Goal: Task Accomplishment & Management: Complete application form

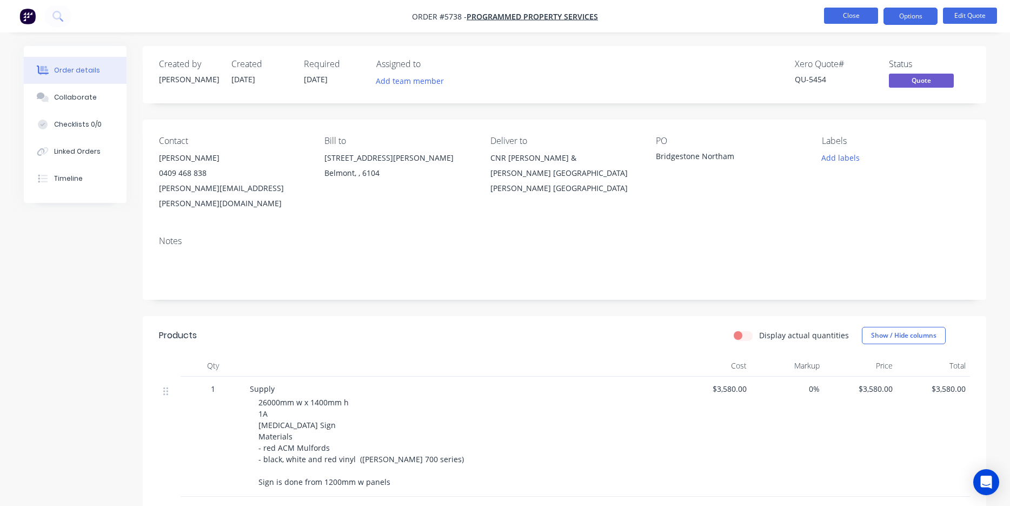
click at [853, 12] on button "Close" at bounding box center [851, 16] width 54 height 16
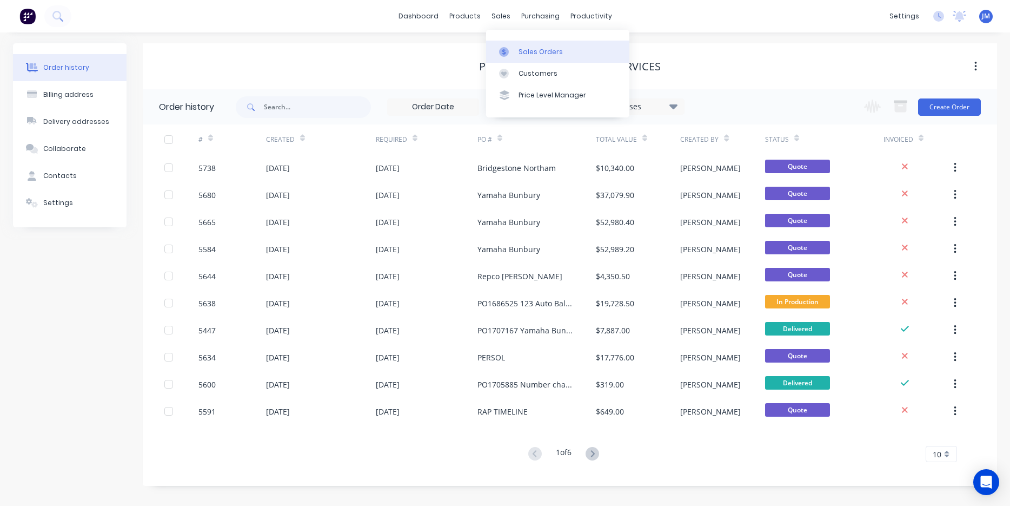
click at [524, 47] on div "Sales Orders" at bounding box center [541, 52] width 44 height 10
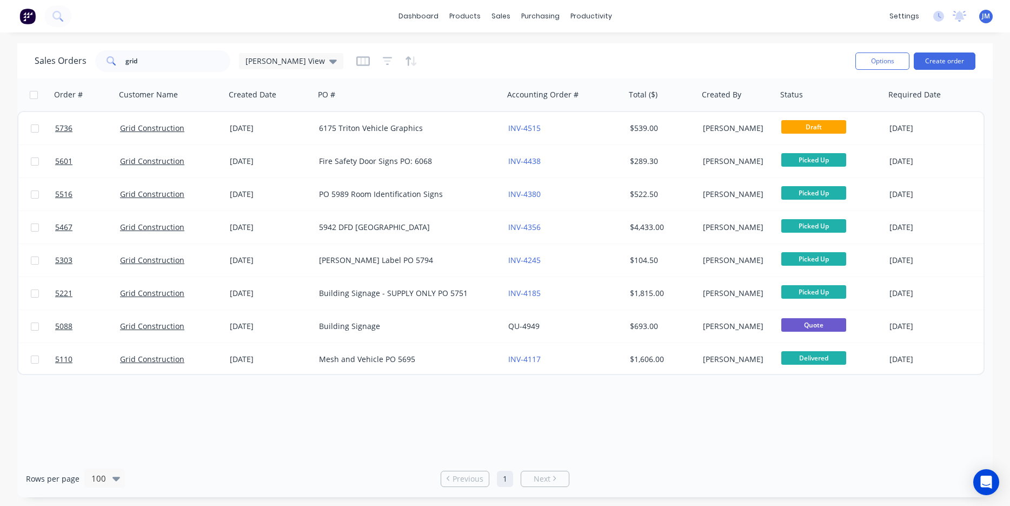
click at [187, 74] on div "Sales Orders grid [PERSON_NAME] View" at bounding box center [441, 61] width 812 height 27
click at [177, 62] on input "grid" at bounding box center [177, 61] width 105 height 22
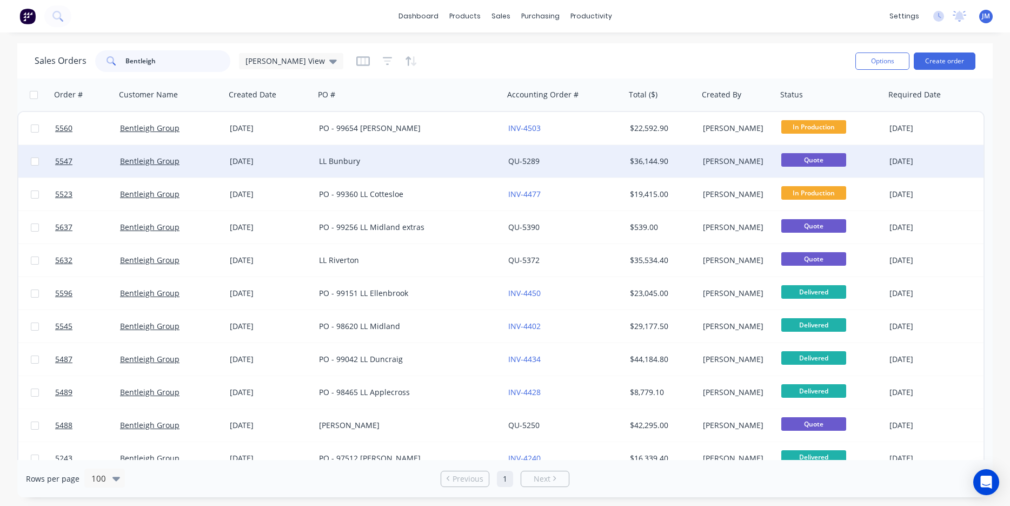
type input "Bentleigh"
click at [303, 158] on div "[DATE]" at bounding box center [270, 161] width 81 height 11
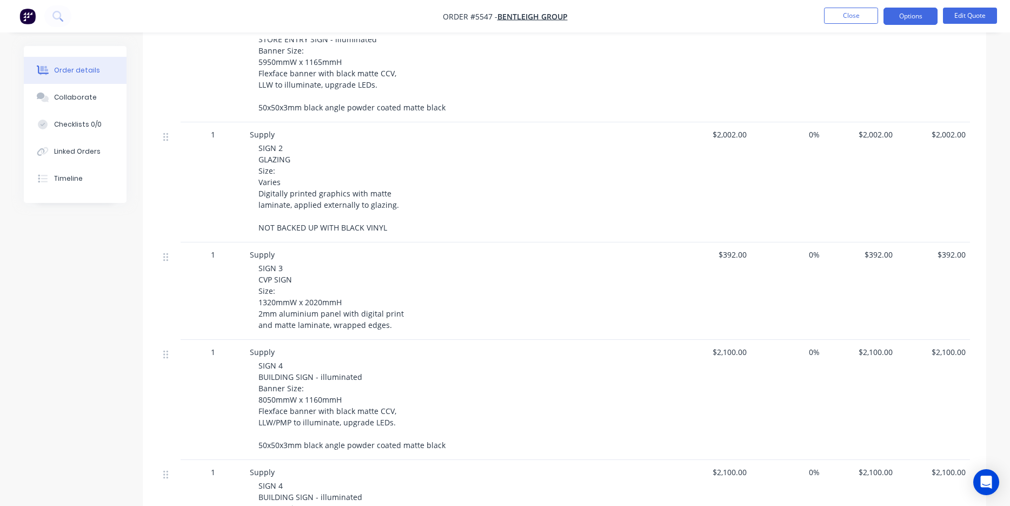
scroll to position [191, 0]
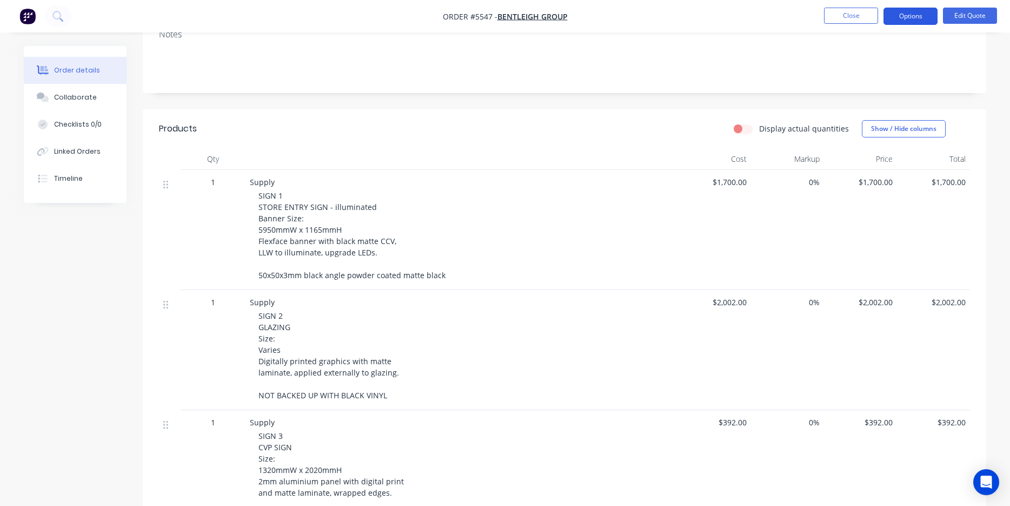
click at [916, 14] on button "Options" at bounding box center [911, 16] width 54 height 17
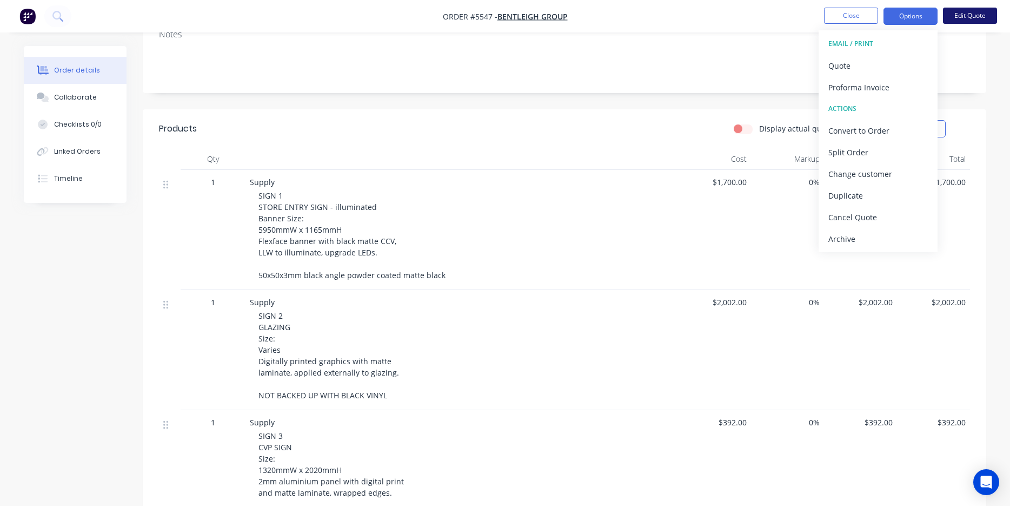
click at [975, 17] on button "Edit Quote" at bounding box center [970, 16] width 54 height 16
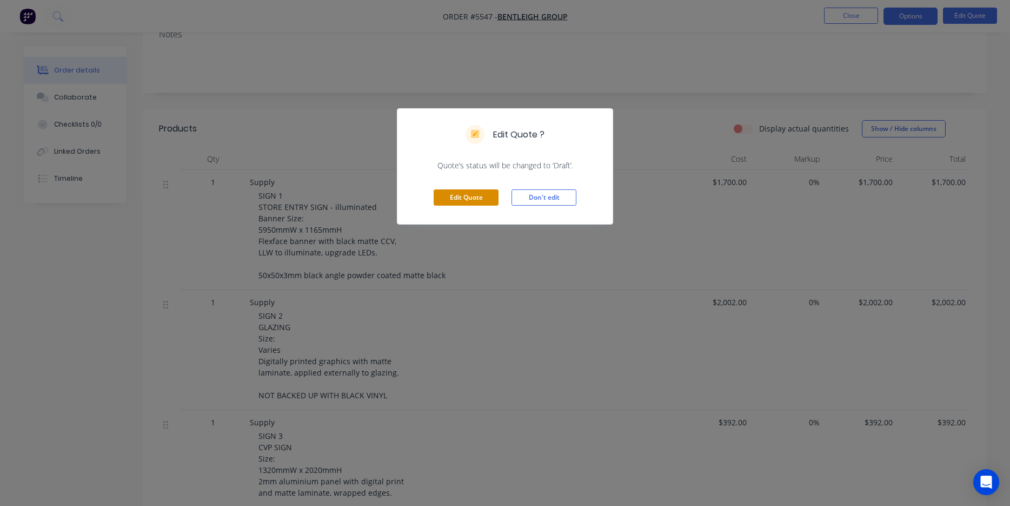
click at [486, 200] on button "Edit Quote" at bounding box center [466, 197] width 65 height 16
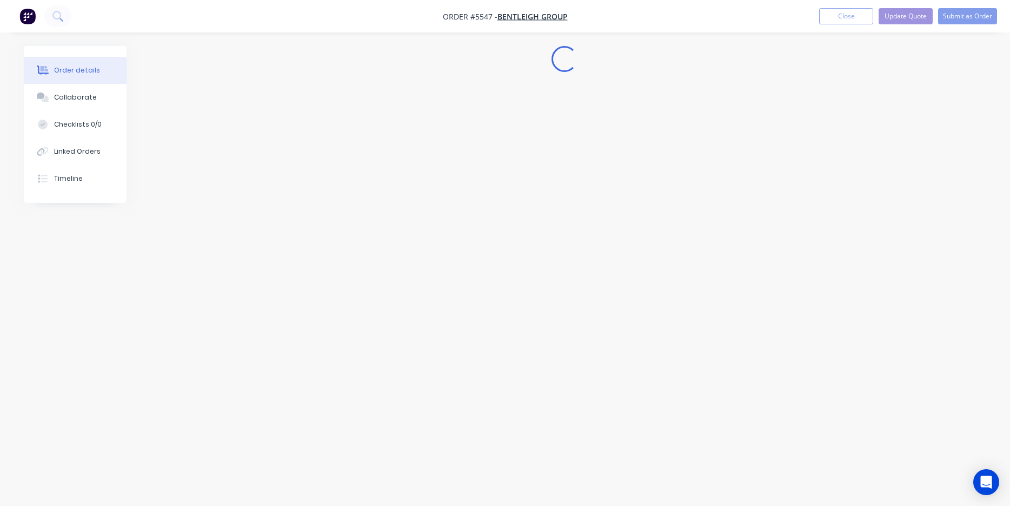
scroll to position [0, 0]
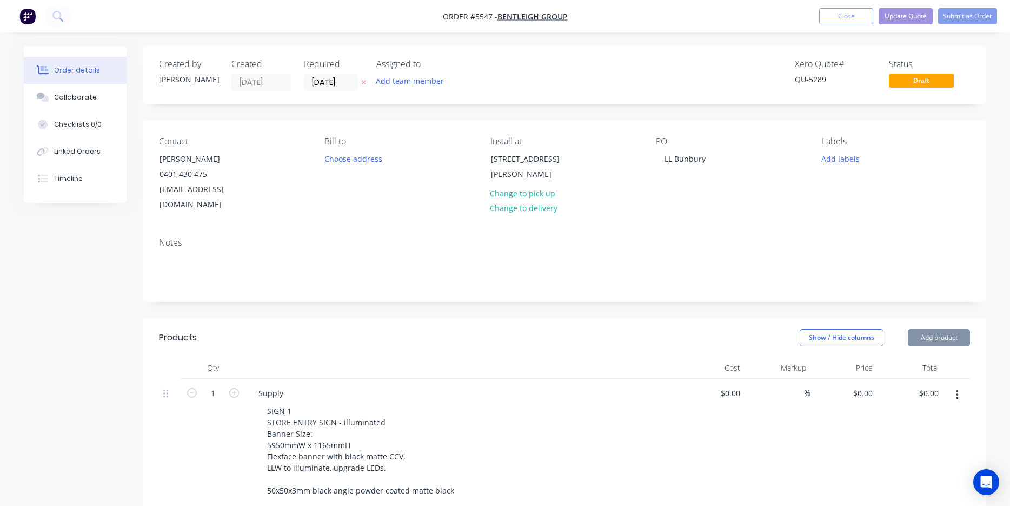
type input "$1,700.00"
type input "$2,002.00"
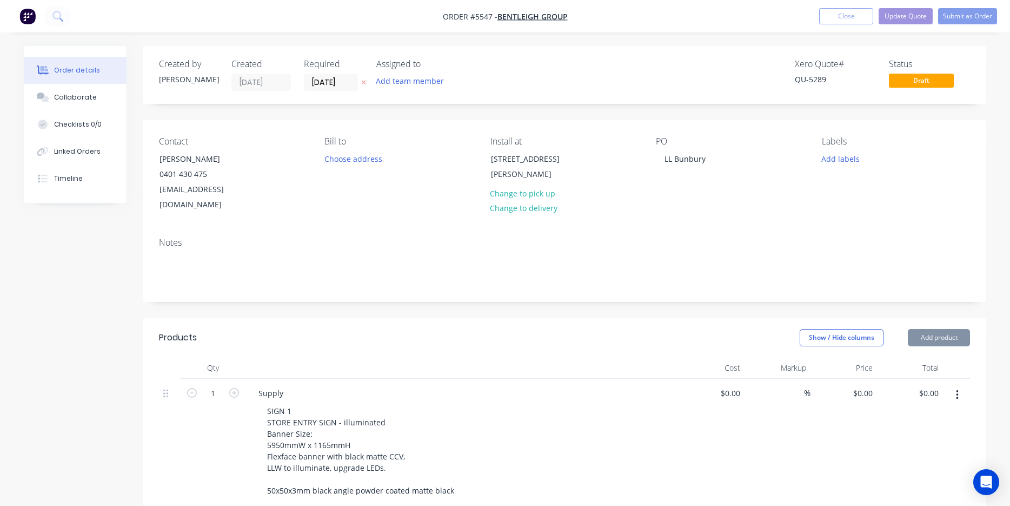
type input "$2,002.00"
type input "$392.00"
type input "$2,100.00"
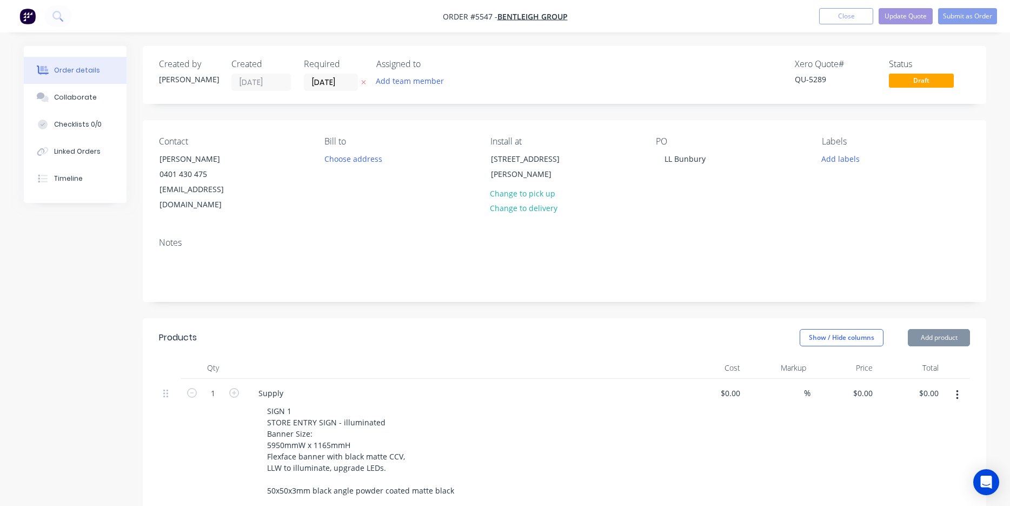
type input "$2,100.00"
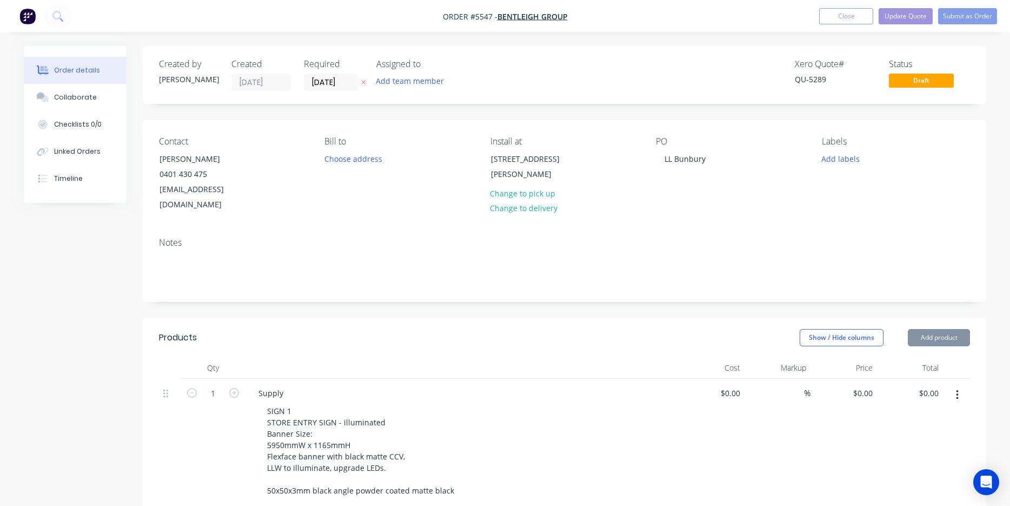
type input "$2,100.00"
type input "$1,085.00"
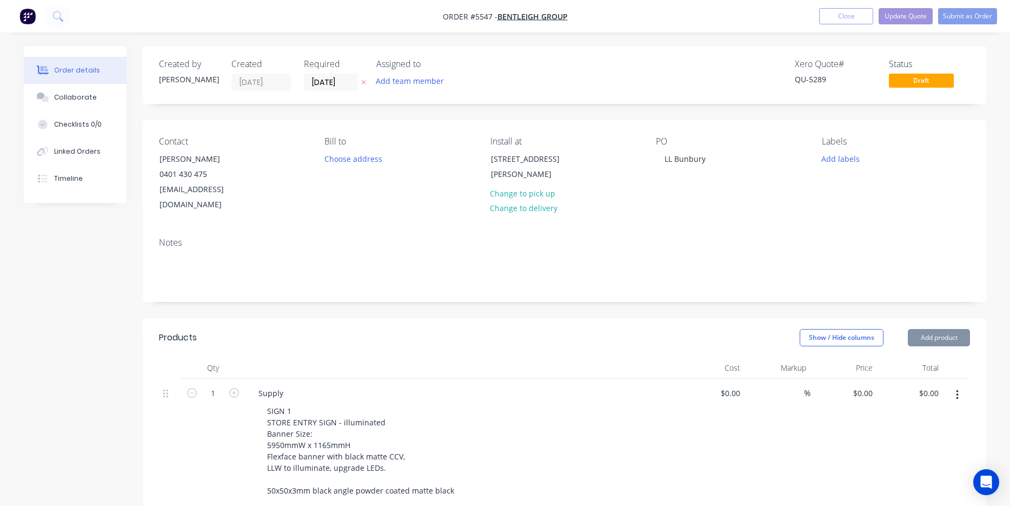
type input "$1,085.00"
type input "$216.00"
type input "$352.00"
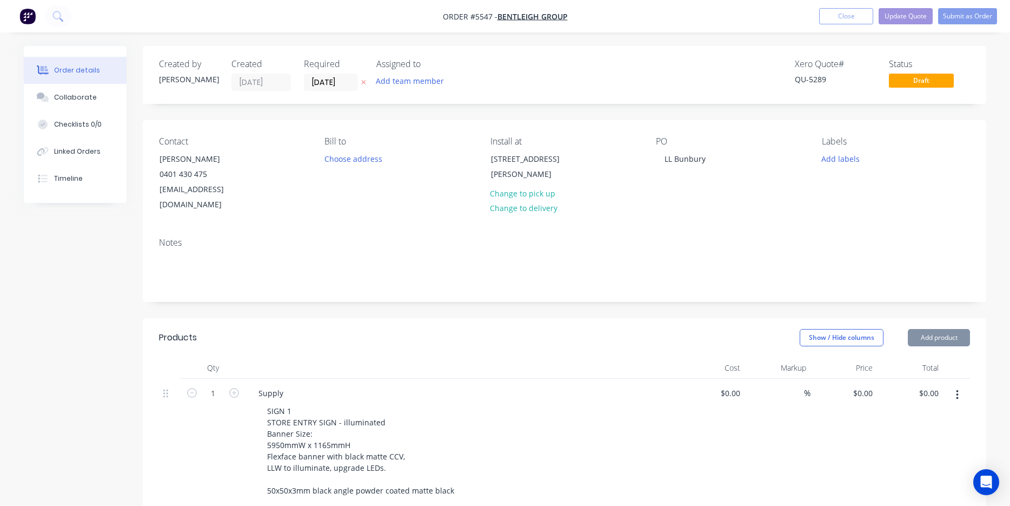
type input "$352.00"
type input "$1,540.00"
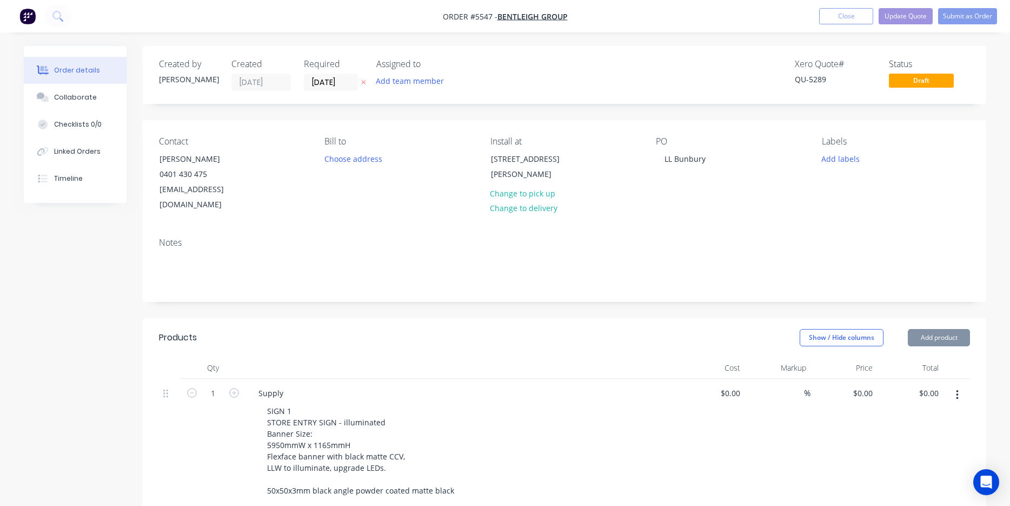
type input "$252.00"
type input "$3,750.00"
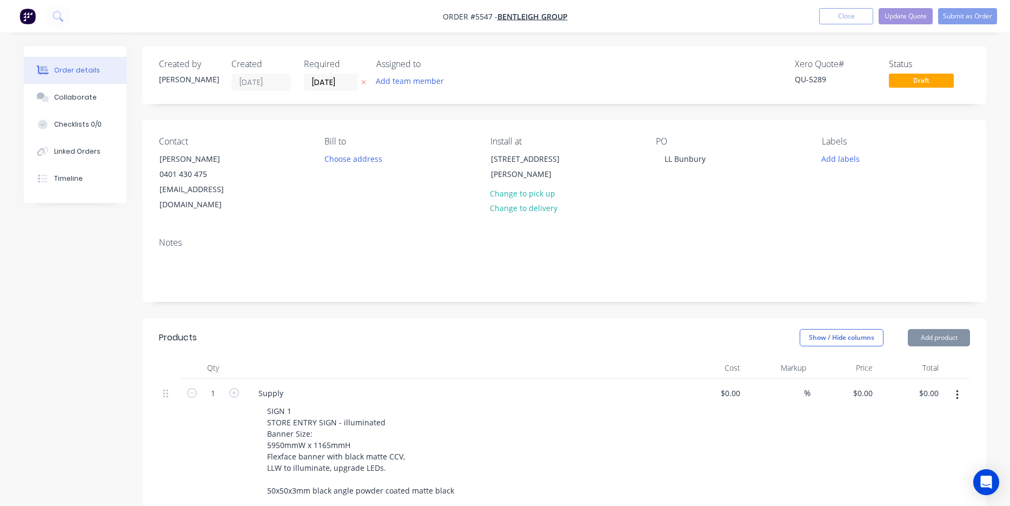
type input "$13,125.00"
type input "$250.00"
type input "$1,000.00"
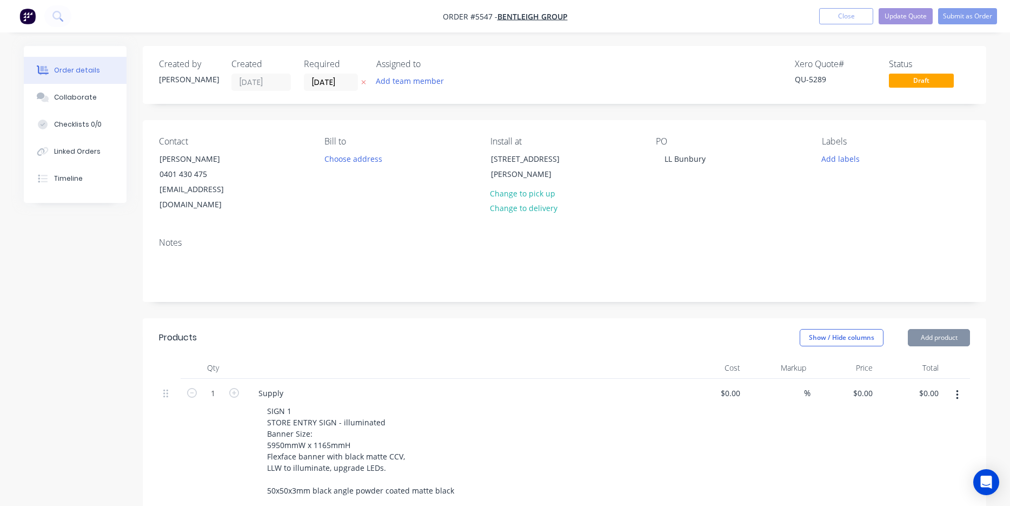
type input "$1,000.00"
type input "$1,990.00"
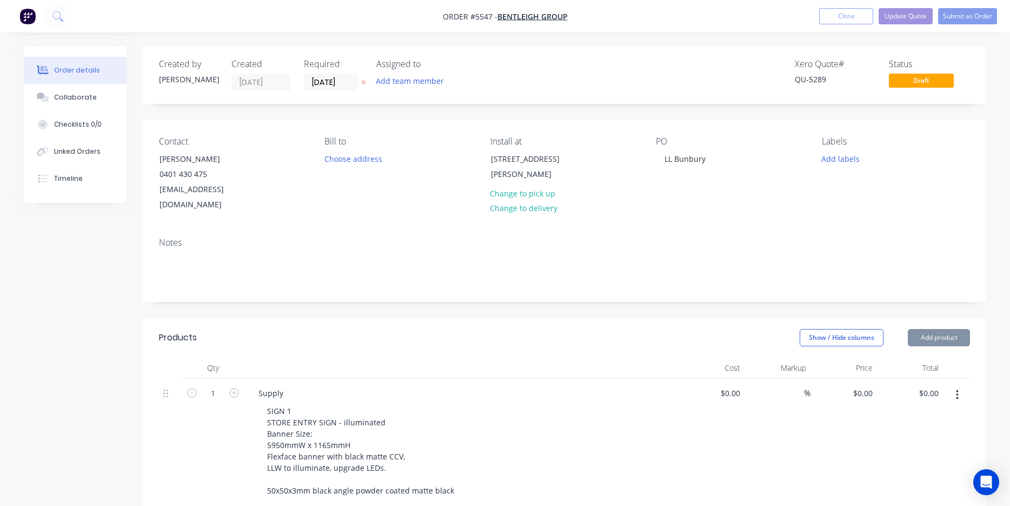
type input "$2,655.00"
click at [660, 157] on div "LL Bunbury" at bounding box center [685, 159] width 58 height 16
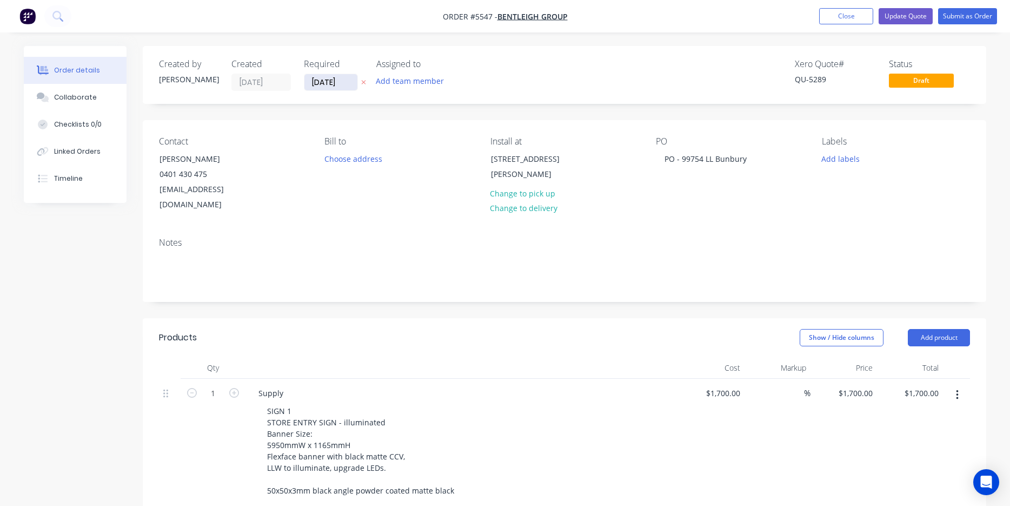
click at [333, 81] on input "[DATE]" at bounding box center [331, 82] width 53 height 16
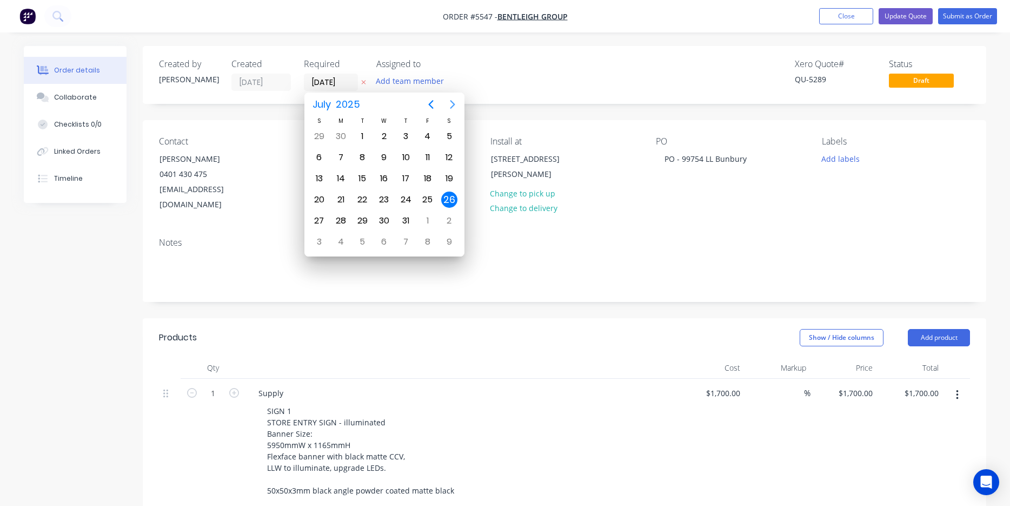
click at [455, 105] on icon "Next page" at bounding box center [452, 104] width 13 height 13
click at [451, 102] on icon "Next page" at bounding box center [452, 104] width 5 height 9
click at [431, 180] on div "19" at bounding box center [428, 178] width 16 height 16
type input "[DATE]"
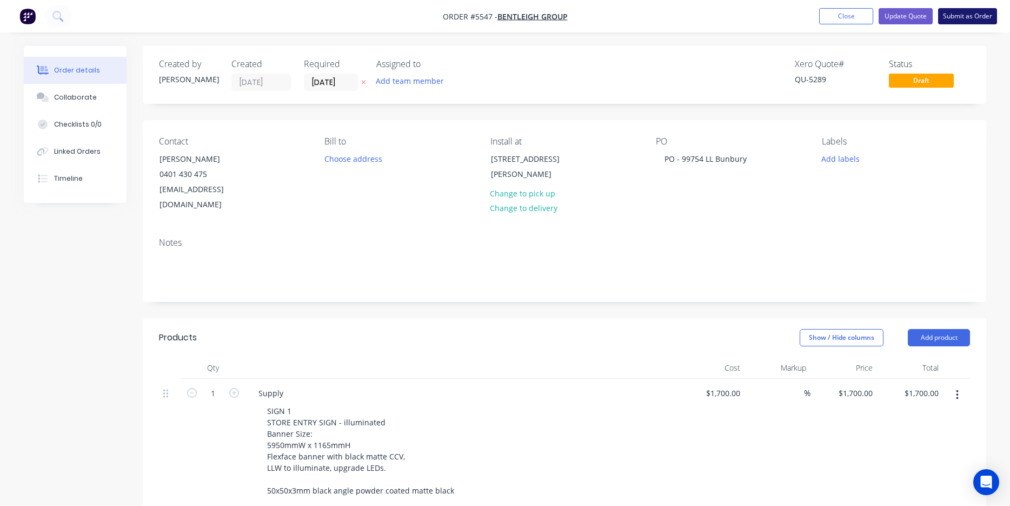
click at [974, 23] on button "Submit as Order" at bounding box center [968, 16] width 59 height 16
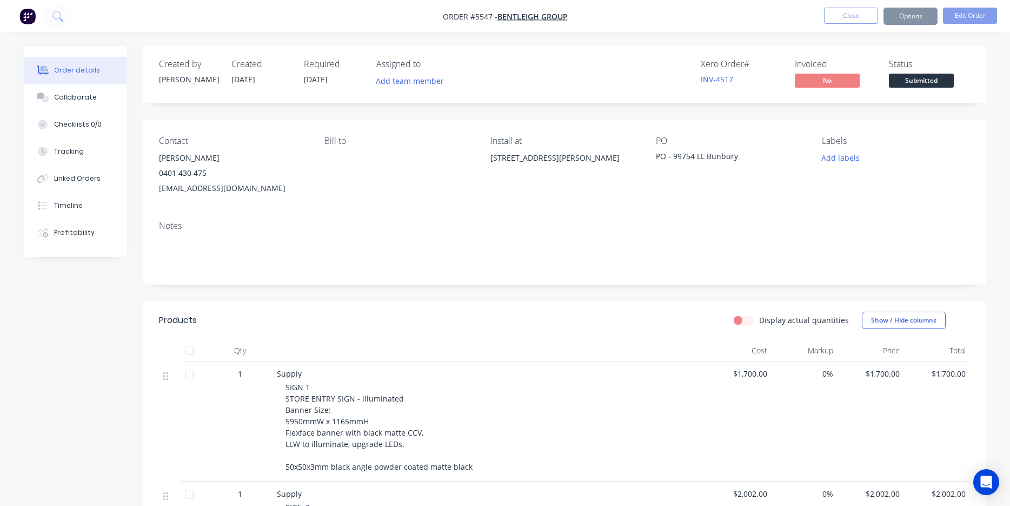
click at [936, 80] on span "Submitted" at bounding box center [921, 81] width 65 height 14
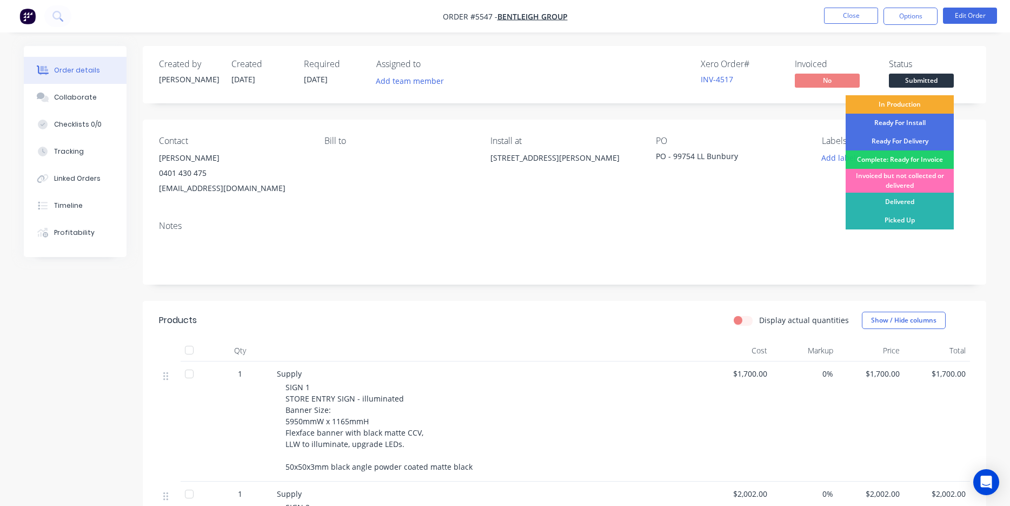
click at [919, 108] on div "In Production" at bounding box center [900, 104] width 108 height 18
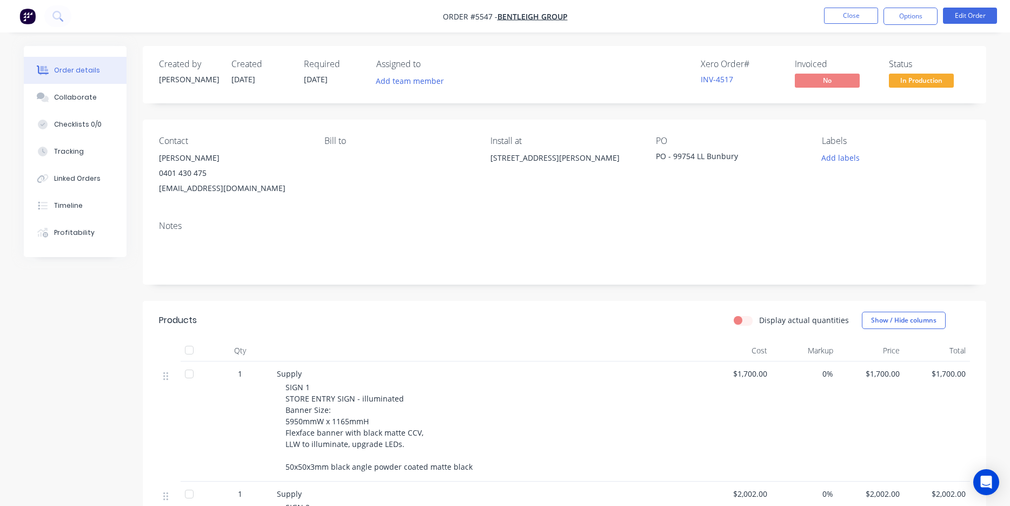
click at [845, 124] on div "Contact [PERSON_NAME] 0401 430 475 [EMAIL_ADDRESS][DOMAIN_NAME] Bill to Install…" at bounding box center [565, 166] width 844 height 92
click at [847, 9] on button "Close" at bounding box center [851, 16] width 54 height 16
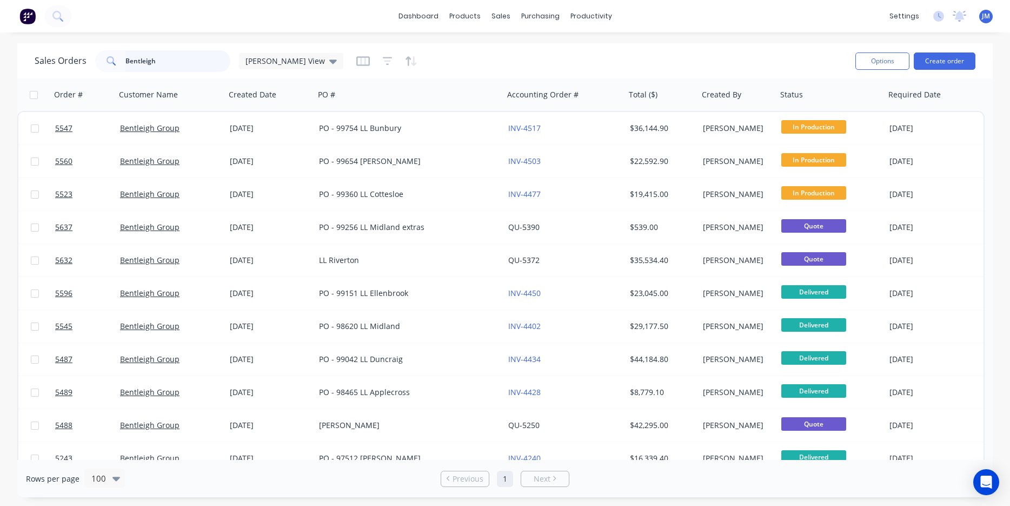
click at [175, 54] on input "Bentleigh" at bounding box center [177, 61] width 105 height 22
click at [173, 59] on input "Bentleigh" at bounding box center [177, 61] width 105 height 22
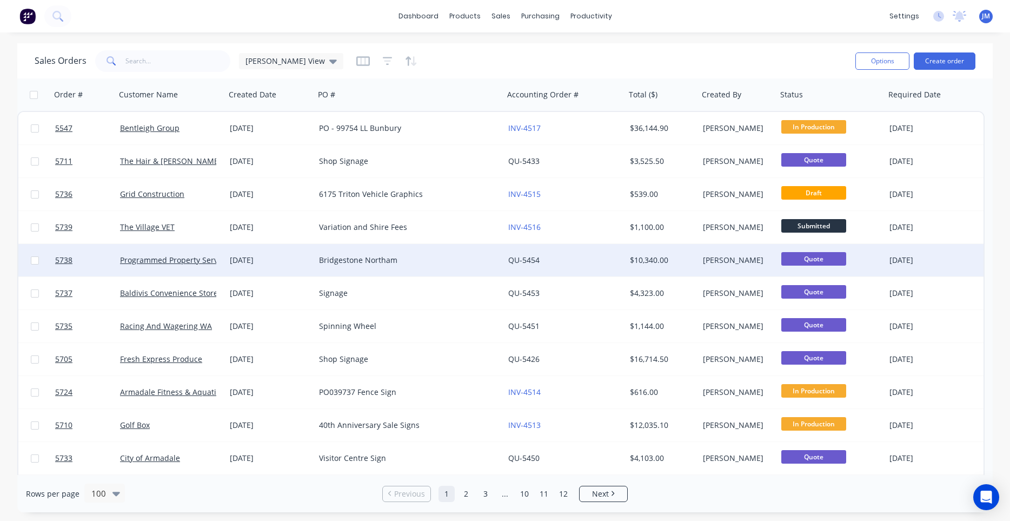
click at [336, 262] on div "Bridgestone Northam" at bounding box center [404, 260] width 171 height 11
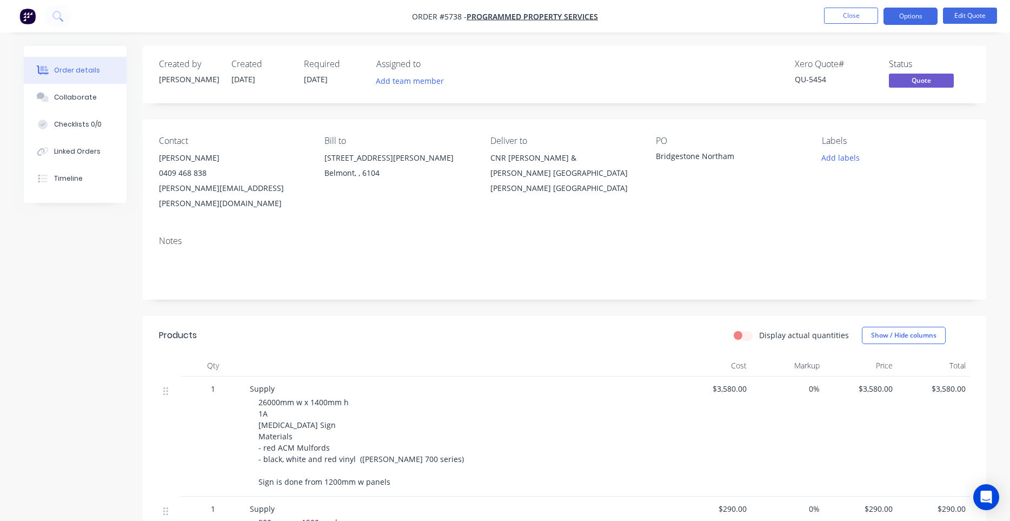
scroll to position [4, 0]
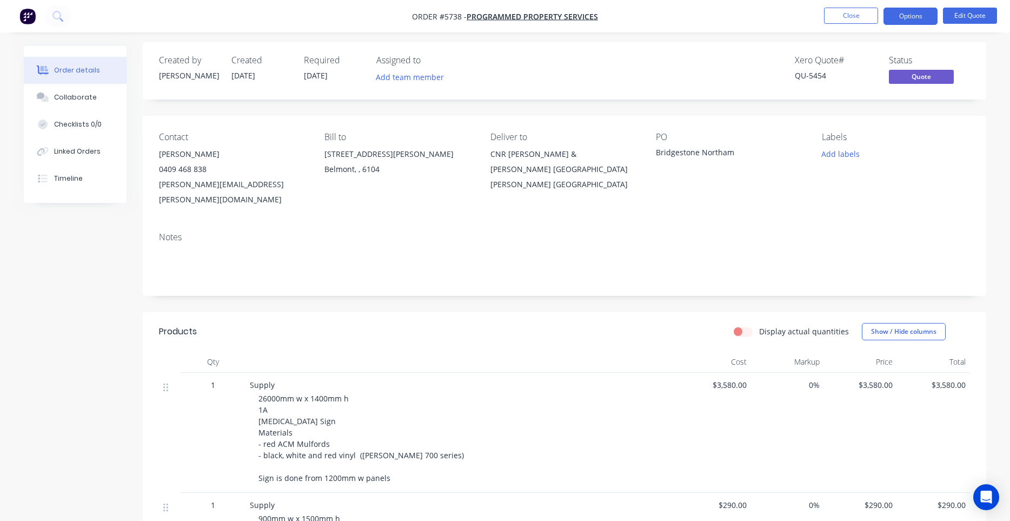
click at [837, 26] on nav "Order #5738 - Programmed Property Services Close Options Edit Quote" at bounding box center [505, 16] width 1010 height 32
click at [846, 16] on button "Close" at bounding box center [851, 16] width 54 height 16
